Goal: Transaction & Acquisition: Purchase product/service

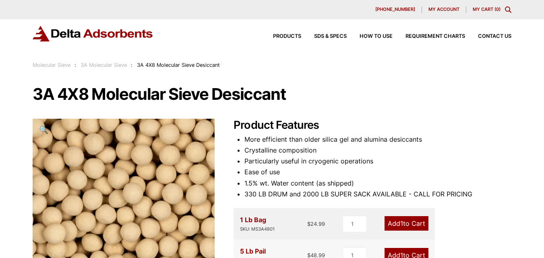
click at [436, 10] on span "My account" at bounding box center [443, 9] width 31 height 4
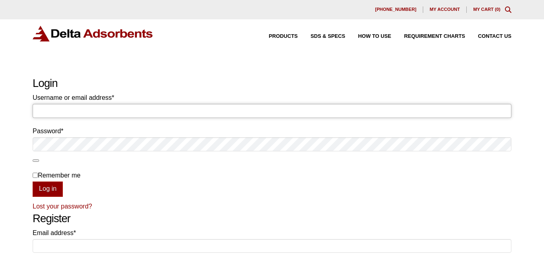
click at [177, 112] on input "Username or email address * Required" at bounding box center [272, 111] width 479 height 14
paste input "invoicing@negotiatus.com"
type input "invoicing@negotiatus.com"
click at [298, 182] on p "Remember me Log in" at bounding box center [272, 183] width 479 height 27
click at [58, 184] on button "Log in" at bounding box center [48, 189] width 30 height 15
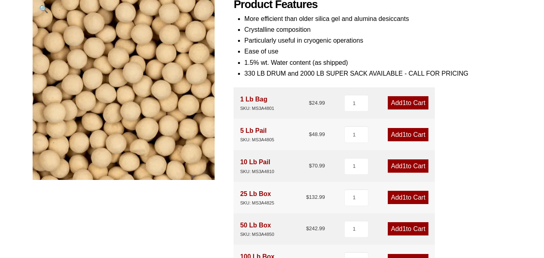
scroll to position [161, 0]
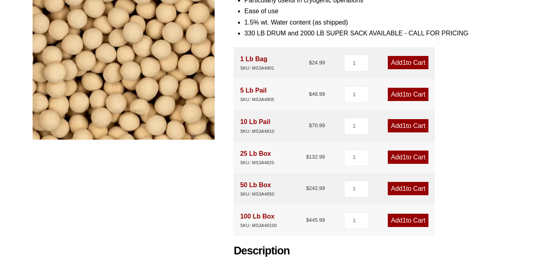
click at [402, 190] on span "1" at bounding box center [404, 188] width 4 height 7
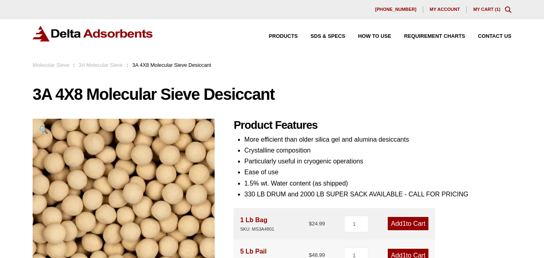
click at [487, 15] on div "630-980-5205 My account My Cart ( 1 )" at bounding box center [272, 9] width 544 height 19
click at [486, 12] on div "630-980-5205 My account My Cart ( 1 )" at bounding box center [272, 9] width 479 height 6
click at [484, 8] on link "My Cart ( 1 )" at bounding box center [486, 9] width 27 height 5
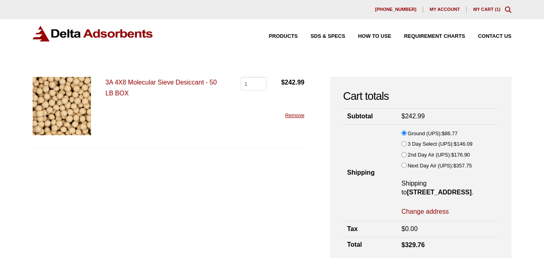
scroll to position [40, 0]
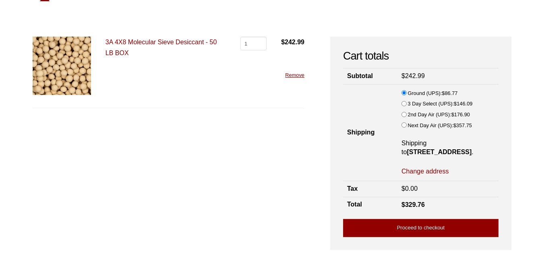
click at [448, 93] on bdi "$ 86.77" at bounding box center [450, 93] width 16 height 6
click at [407, 93] on input "Ground (UPS): $ 86.77" at bounding box center [403, 92] width 5 height 5
click at [448, 93] on bdi "$ 86.77" at bounding box center [450, 93] width 16 height 6
click at [407, 93] on input "Ground (UPS): $ 86.77" at bounding box center [403, 92] width 5 height 5
copy bdi "86.77"
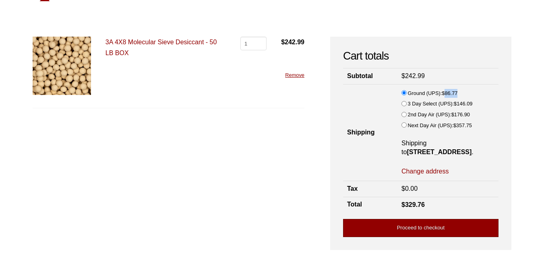
click at [415, 229] on link "Proceed to checkout" at bounding box center [420, 228] width 155 height 18
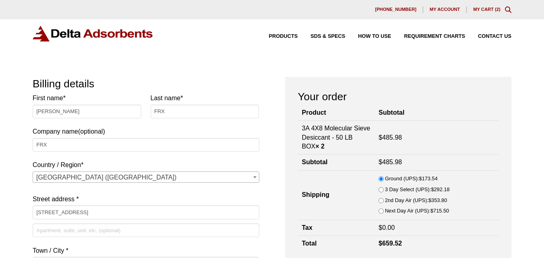
select select "NY"
click at [80, 113] on input "[PERSON_NAME]" at bounding box center [87, 112] width 109 height 14
click at [80, 113] on input "Amie Collins" at bounding box center [87, 112] width 109 height 14
click at [80, 112] on input "Amie Collins" at bounding box center [87, 112] width 109 height 14
paste input "Michel Andre"
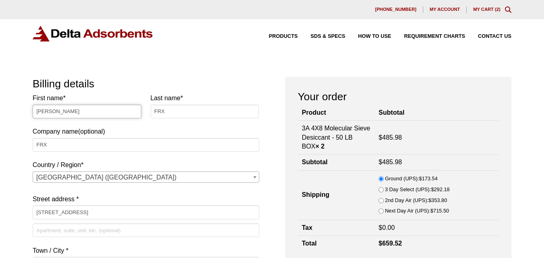
click at [62, 107] on input "Michel Andre" at bounding box center [87, 112] width 109 height 14
type input "[PERSON_NAME]"
paste input "[PERSON_NAME]"
type input "[PERSON_NAME]"
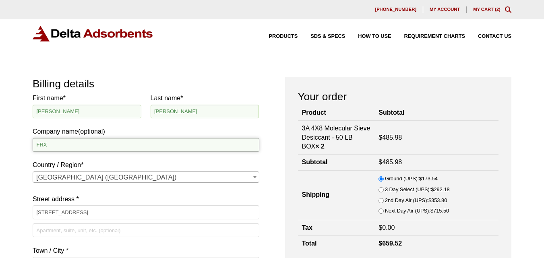
paste input "Cirona Labs"
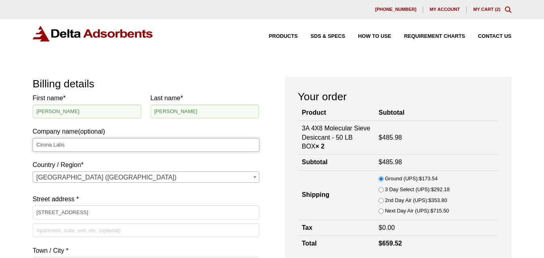
type input "Cirona Labs"
click at [118, 209] on input "[STREET_ADDRESS]" at bounding box center [146, 212] width 226 height 14
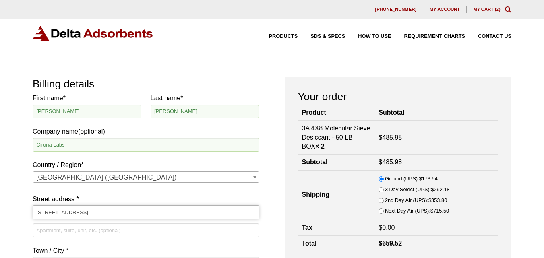
click at [118, 209] on input "[STREET_ADDRESS]" at bounding box center [146, 212] width 226 height 14
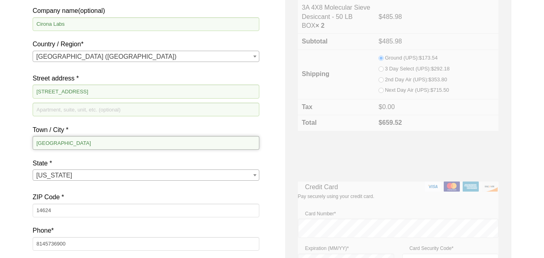
scroll to position [161, 0]
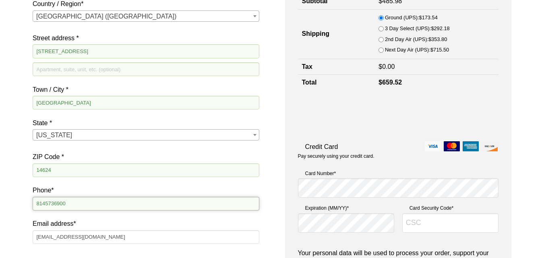
paste input "5857271138"
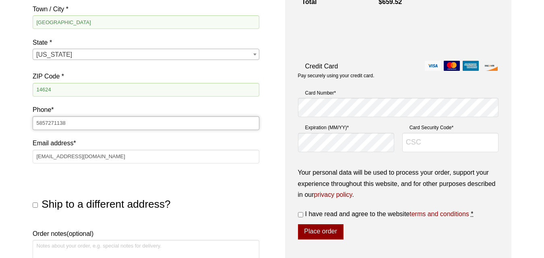
scroll to position [282, 0]
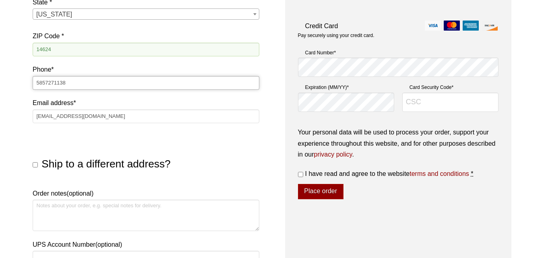
type input "5857271138"
click at [124, 210] on textarea "Order notes (optional)" at bounding box center [146, 215] width 226 height 31
paste textarea "Do Not Deliver on Weekends"
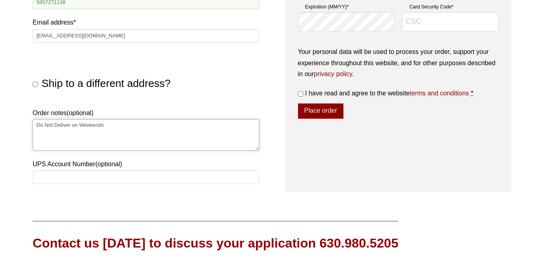
scroll to position [161, 0]
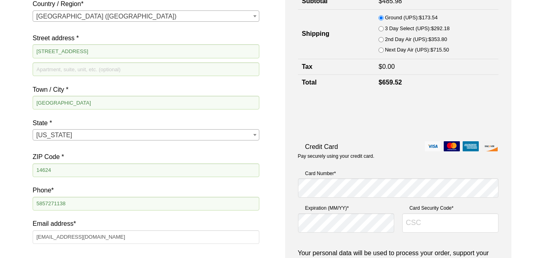
type textarea "Do Not Deliver on Weekends"
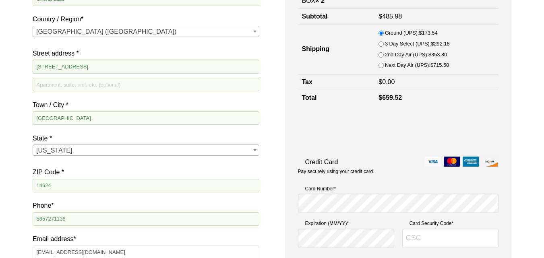
scroll to position [105, 0]
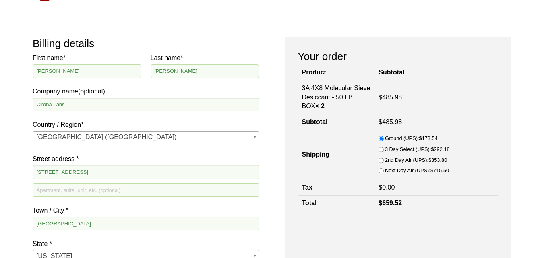
scroll to position [0, 0]
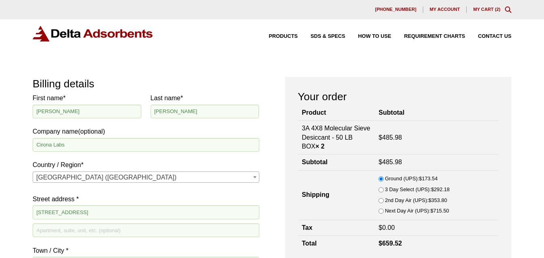
click at [482, 6] on div "630-980-5205 My account My Cart ( 2 )" at bounding box center [272, 9] width 544 height 19
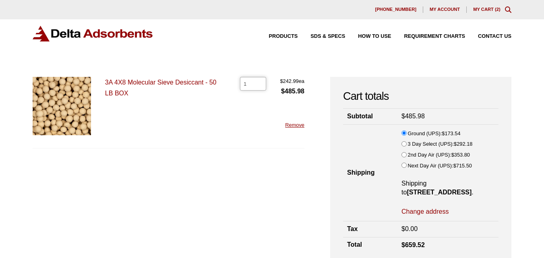
type input "1"
click at [258, 87] on input "1" at bounding box center [253, 84] width 26 height 14
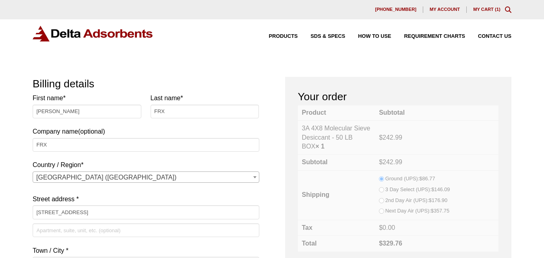
select select "NY"
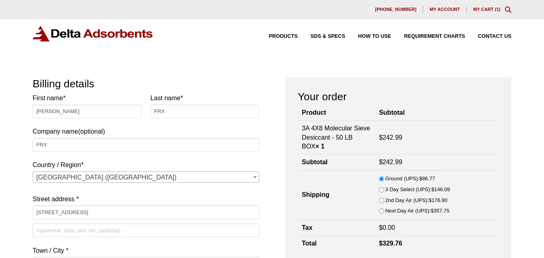
scroll to position [40, 0]
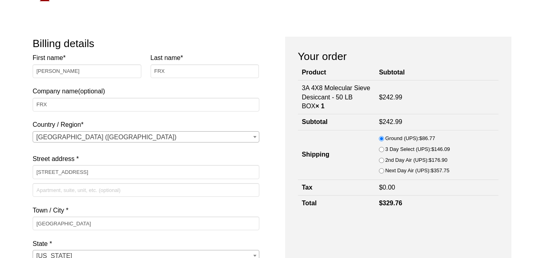
click at [429, 136] on bdi "$ 86.77" at bounding box center [427, 138] width 16 height 6
click at [384, 136] on input "Ground (UPS): $ 86.77" at bounding box center [381, 138] width 5 height 5
click at [429, 136] on bdi "$ 86.77" at bounding box center [427, 138] width 16 height 6
click at [384, 136] on input "Ground (UPS): $ 86.77" at bounding box center [381, 138] width 5 height 5
copy bdi "86.77"
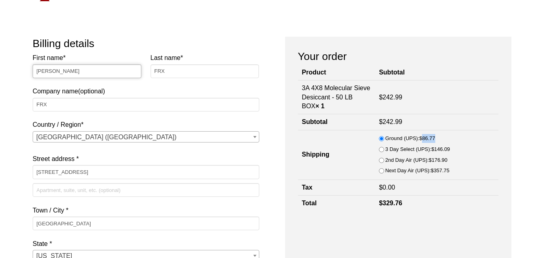
click at [97, 75] on input "[PERSON_NAME]" at bounding box center [87, 71] width 109 height 14
paste input "[PERSON_NAME]"
type input "[PERSON_NAME]"
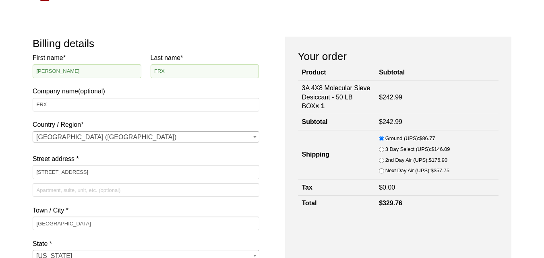
click at [101, 112] on p "Company name (optional) FRX" at bounding box center [146, 83] width 226 height 63
click at [101, 107] on input "FRX" at bounding box center [146, 105] width 226 height 14
paste input "Cirona Labs"
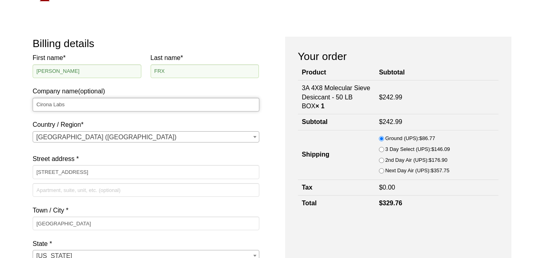
type input "Cirona Labs"
click at [53, 71] on input "[PERSON_NAME]" at bounding box center [87, 71] width 109 height 14
type input "Michel"
paste input "Andre"
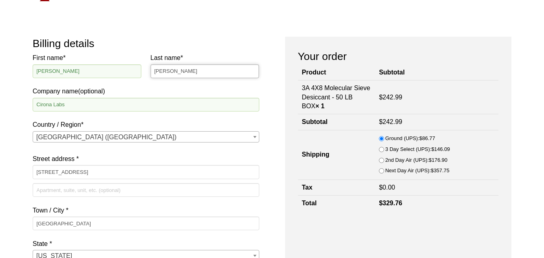
type input "Andre"
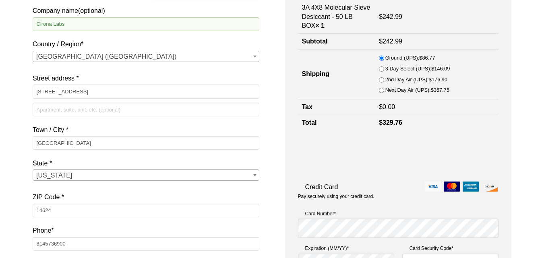
scroll to position [161, 0]
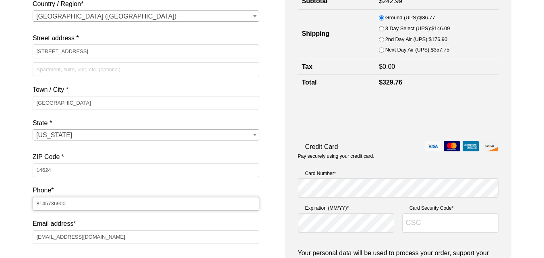
click at [105, 206] on input "8145736900" at bounding box center [146, 204] width 226 height 14
paste input "5857271138"
type input "5857271138"
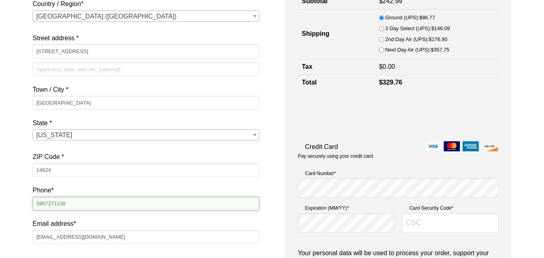
scroll to position [282, 0]
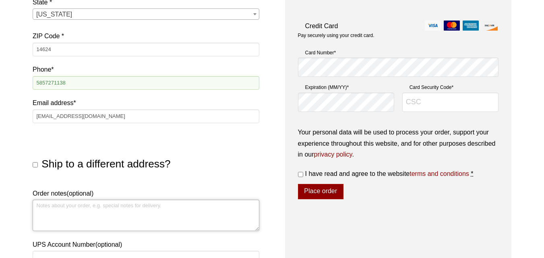
click at [93, 211] on textarea "Order notes (optional)" at bounding box center [146, 215] width 226 height 31
paste textarea "Do Not Deliver on Weekends"
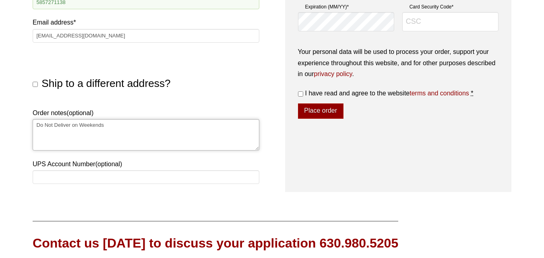
scroll to position [81, 0]
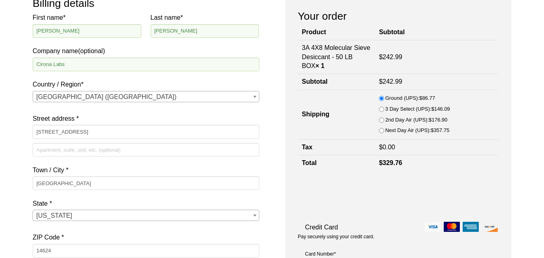
type textarea "Do Not Deliver on Weekends"
click at [429, 95] on label "Ground (UPS): $ 86.77" at bounding box center [410, 98] width 50 height 9
click at [384, 96] on input "Ground (UPS): $ 86.77" at bounding box center [381, 98] width 5 height 5
click at [429, 95] on label "Ground (UPS): $ 86.77" at bounding box center [410, 98] width 50 height 9
click at [384, 96] on input "Ground (UPS): $ 86.77" at bounding box center [381, 98] width 5 height 5
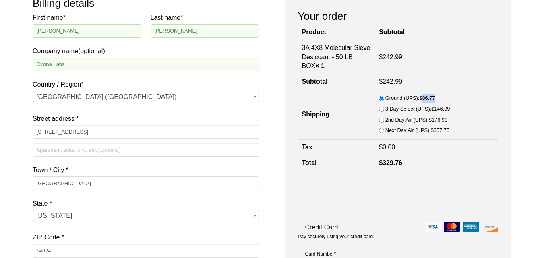
copy bdi "86.77"
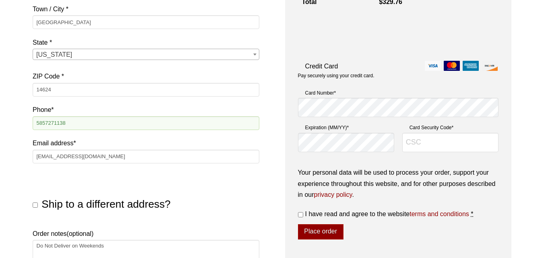
scroll to position [161, 0]
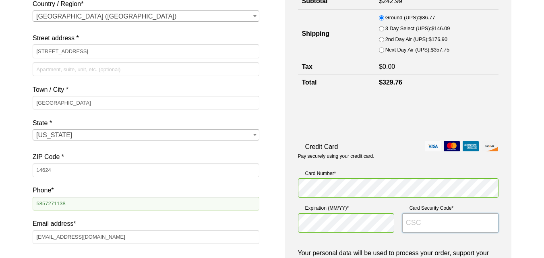
click at [416, 222] on input "Card Security Code *" at bounding box center [450, 222] width 96 height 19
paste input "252"
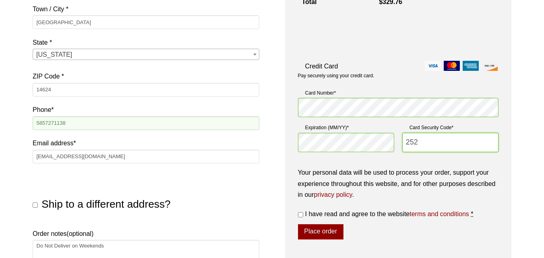
type input "252"
click at [300, 215] on input "I have read and agree to the website terms and conditions *" at bounding box center [300, 214] width 5 height 5
checkbox input "true"
click at [320, 235] on button "Place order" at bounding box center [320, 231] width 45 height 15
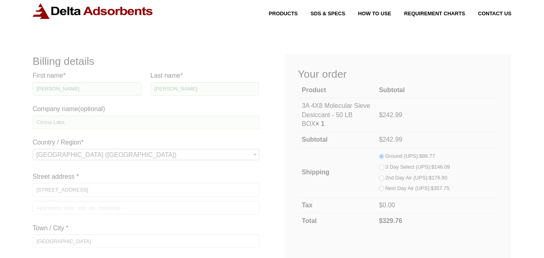
scroll to position [26, 0]
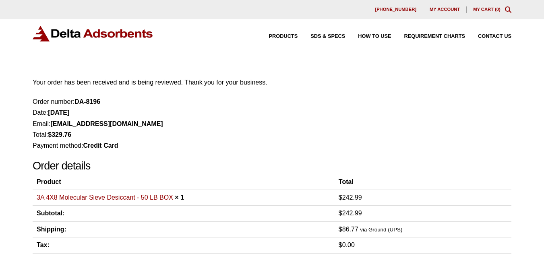
click at [81, 101] on strong "DA-8196" at bounding box center [87, 101] width 26 height 7
click at [93, 102] on strong "DA-8196" at bounding box center [87, 101] width 26 height 7
copy strong "DA-8196"
